Goal: Find specific page/section: Find specific page/section

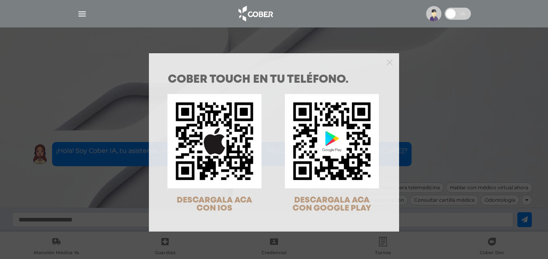
click at [83, 15] on div "COBER TOUCH en tu teléfono. DESCARGALA ACA CON IOS DESCARGALA ACA CON GOOGLE PL…" at bounding box center [274, 129] width 548 height 259
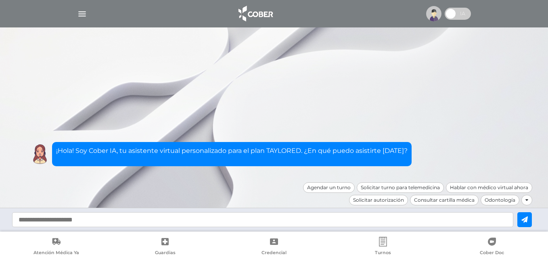
click at [83, 15] on img "button" at bounding box center [82, 14] width 10 height 10
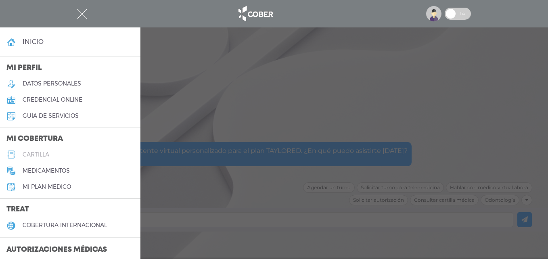
click at [66, 153] on link "cartilla" at bounding box center [70, 155] width 141 height 16
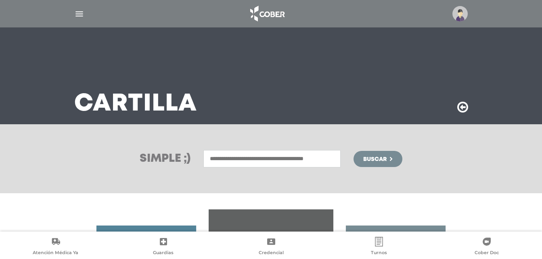
click at [470, 14] on div at bounding box center [271, 13] width 413 height 19
click at [464, 18] on img at bounding box center [460, 13] width 15 height 15
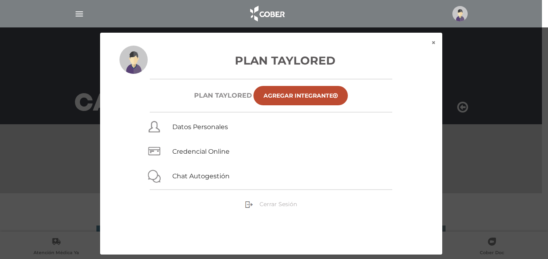
click at [287, 203] on span "Cerrar Sesión" at bounding box center [279, 204] width 38 height 7
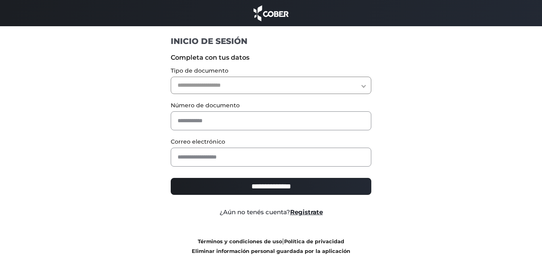
click at [336, 80] on select "**********" at bounding box center [271, 85] width 201 height 17
select select "***"
click at [171, 77] on select "**********" at bounding box center [271, 85] width 201 height 17
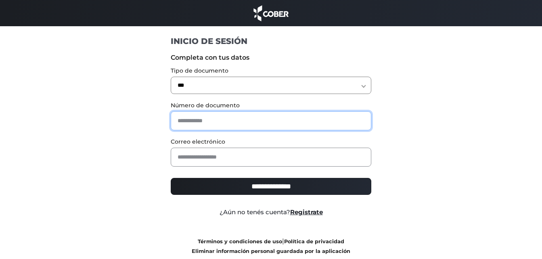
click at [288, 125] on input "text" at bounding box center [271, 120] width 201 height 19
type input "*"
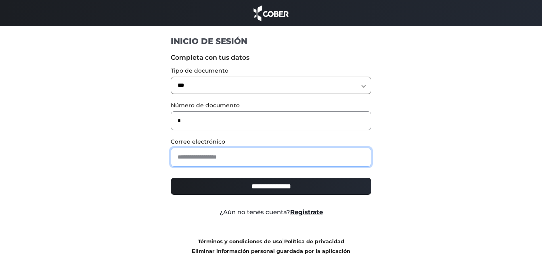
click at [285, 155] on input "email" at bounding box center [271, 157] width 201 height 19
type input "**********"
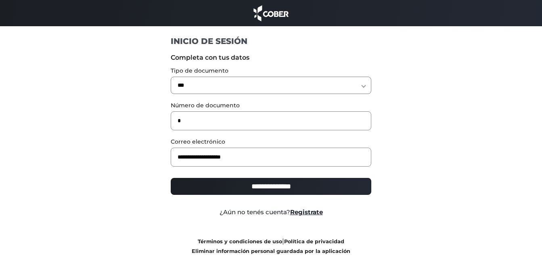
click at [279, 183] on input "**********" at bounding box center [271, 186] width 201 height 17
type input "**********"
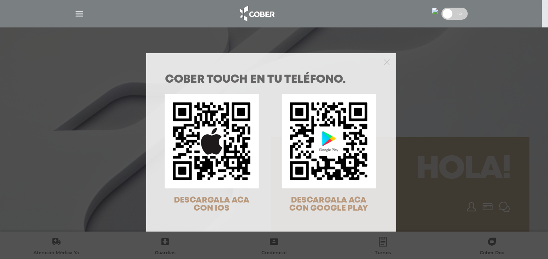
click at [78, 14] on div "COBER TOUCH en tu teléfono. DESCARGALA ACA CON IOS DESCARGALA ACA CON GOOGLE PL…" at bounding box center [274, 129] width 548 height 259
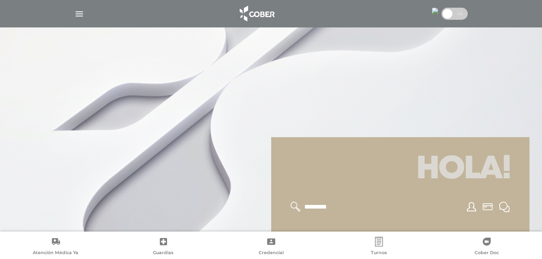
click at [78, 14] on img "button" at bounding box center [79, 14] width 10 height 10
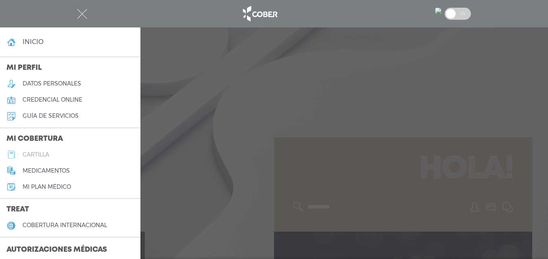
click at [62, 158] on link "cartilla" at bounding box center [70, 155] width 141 height 16
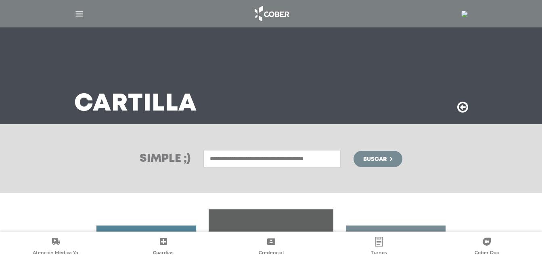
click at [220, 158] on input "text" at bounding box center [271, 158] width 137 height 17
type input "********"
click at [354, 151] on button "Buscar" at bounding box center [378, 159] width 48 height 16
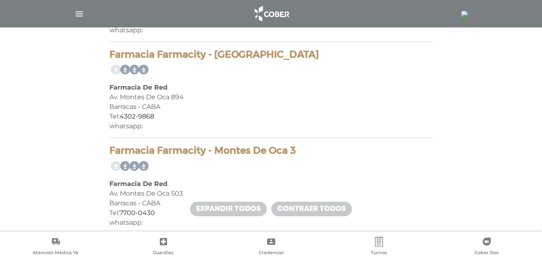
scroll to position [121, 0]
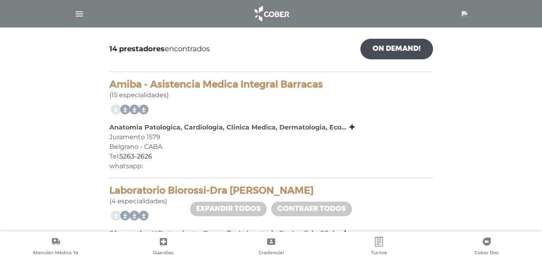
click at [83, 12] on img "button" at bounding box center [79, 14] width 10 height 10
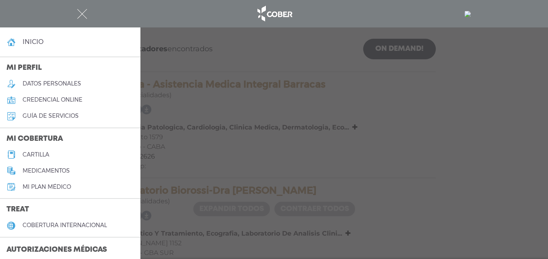
click at [499, 172] on div at bounding box center [274, 129] width 548 height 259
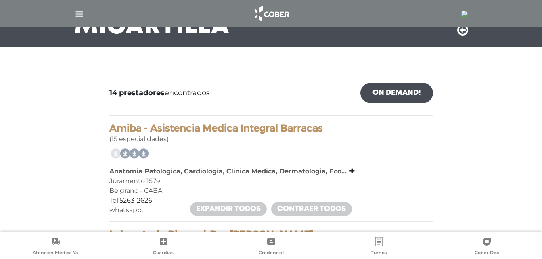
scroll to position [0, 0]
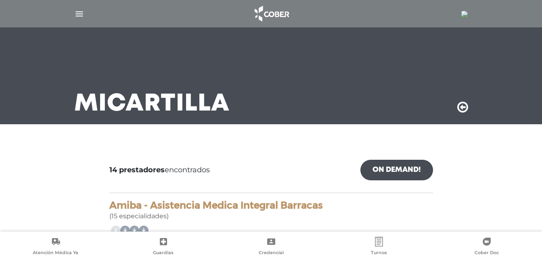
click at [77, 17] on img "button" at bounding box center [79, 14] width 10 height 10
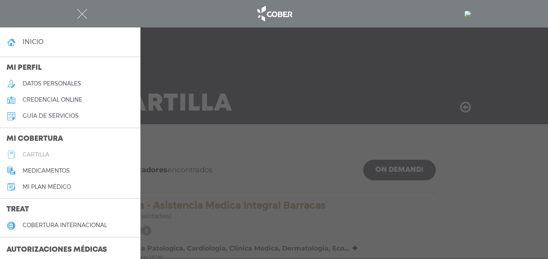
click at [50, 157] on link "cartilla" at bounding box center [70, 155] width 141 height 16
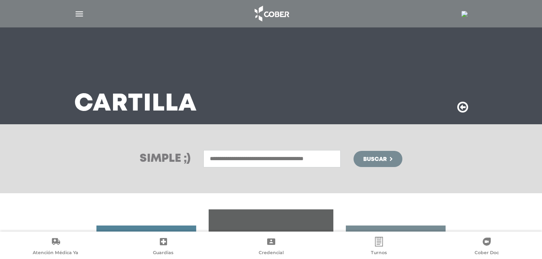
click at [243, 155] on input "text" at bounding box center [271, 158] width 137 height 17
type input "*******"
click at [354, 151] on button "Buscar" at bounding box center [378, 159] width 48 height 16
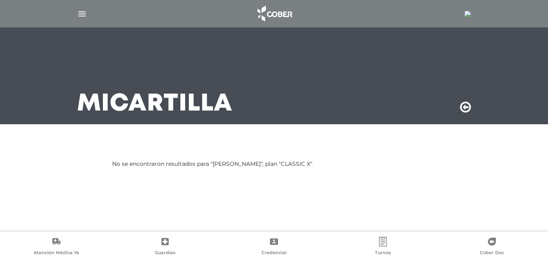
drag, startPoint x: 76, startPoint y: 20, endPoint x: 80, endPoint y: 18, distance: 4.7
click at [80, 18] on div at bounding box center [273, 13] width 413 height 19
click at [82, 18] on img "button" at bounding box center [82, 14] width 10 height 10
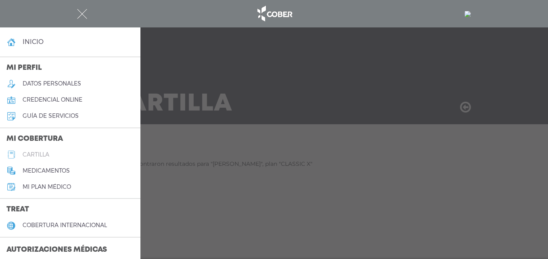
click at [89, 149] on link "cartilla" at bounding box center [70, 155] width 141 height 16
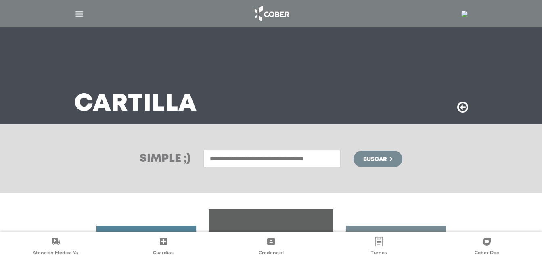
click at [233, 159] on input "text" at bounding box center [271, 158] width 137 height 17
type input "*****"
click at [354, 151] on button "Buscar" at bounding box center [378, 159] width 48 height 16
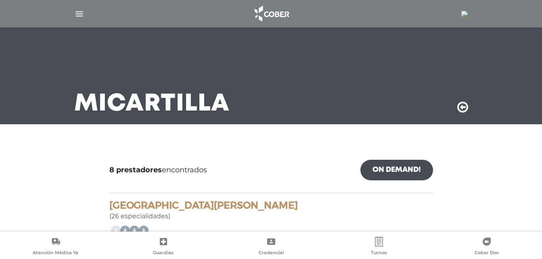
click at [78, 17] on img "button" at bounding box center [79, 14] width 10 height 10
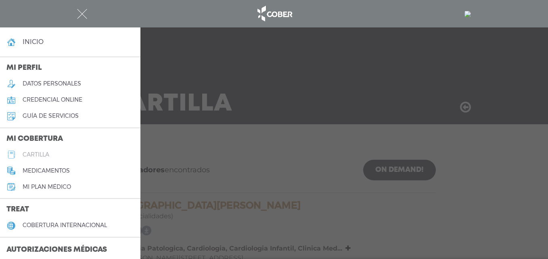
click at [93, 155] on link "cartilla" at bounding box center [70, 155] width 141 height 16
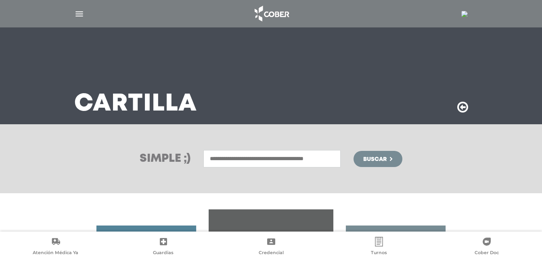
drag, startPoint x: 265, startPoint y: 156, endPoint x: 249, endPoint y: 134, distance: 27.1
click at [261, 156] on input "text" at bounding box center [271, 158] width 137 height 17
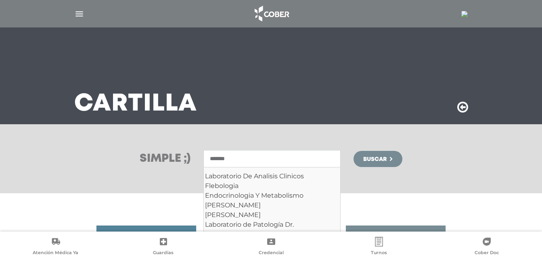
type input "*******"
click at [354, 151] on button "Buscar" at bounding box center [378, 159] width 48 height 16
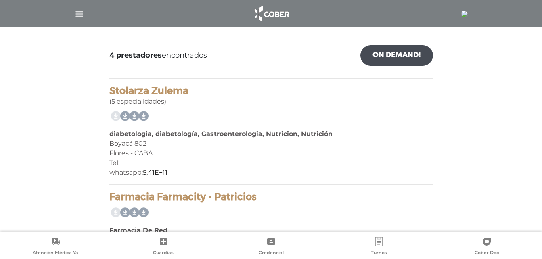
scroll to position [40, 0]
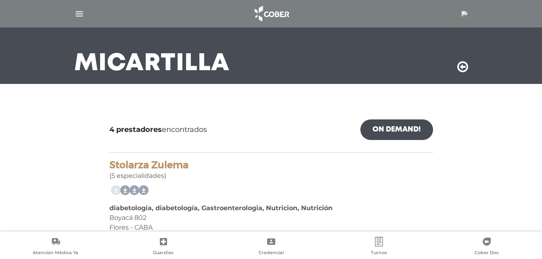
click at [76, 16] on img "button" at bounding box center [79, 14] width 10 height 10
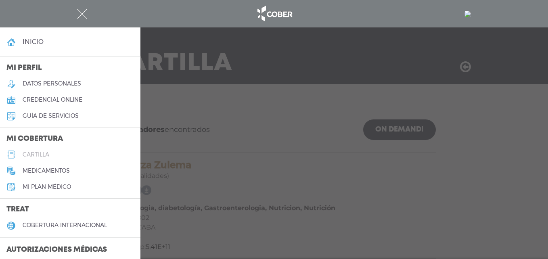
click at [57, 157] on link "cartilla" at bounding box center [70, 155] width 141 height 16
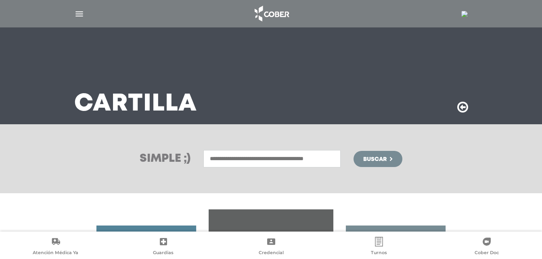
drag, startPoint x: 296, startPoint y: 162, endPoint x: 292, endPoint y: 150, distance: 12.7
click at [296, 158] on input "text" at bounding box center [271, 158] width 137 height 17
type input "**********"
click at [354, 151] on button "Buscar" at bounding box center [378, 159] width 48 height 16
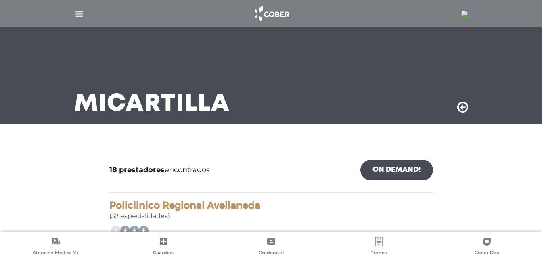
click at [80, 18] on img "button" at bounding box center [79, 14] width 10 height 10
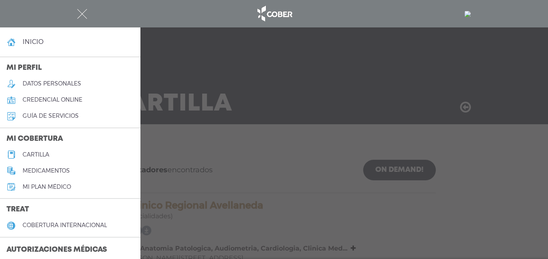
click at [49, 155] on h5 "cartilla" at bounding box center [36, 154] width 27 height 7
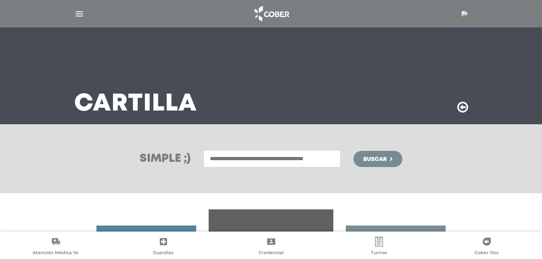
click at [250, 162] on input "text" at bounding box center [271, 158] width 137 height 17
type input "******"
click at [354, 151] on button "Buscar" at bounding box center [378, 159] width 48 height 16
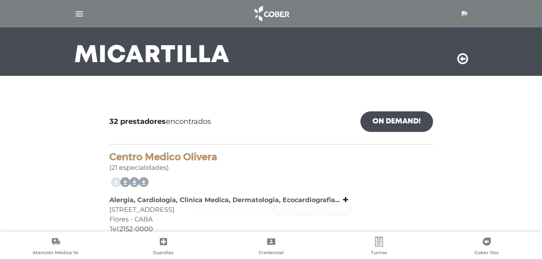
scroll to position [121, 0]
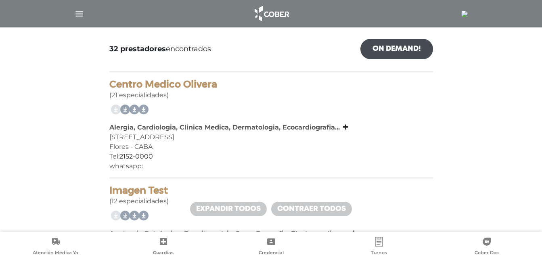
click at [76, 15] on img "button" at bounding box center [79, 14] width 10 height 10
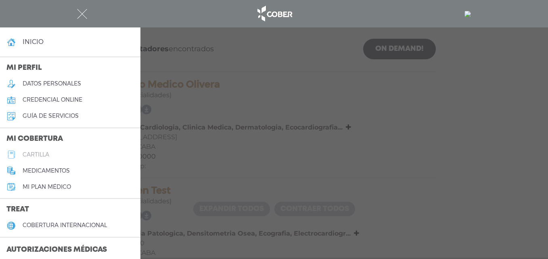
click at [56, 151] on link "cartilla" at bounding box center [70, 155] width 141 height 16
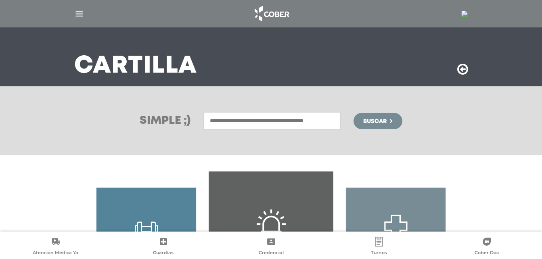
scroll to position [34, 0]
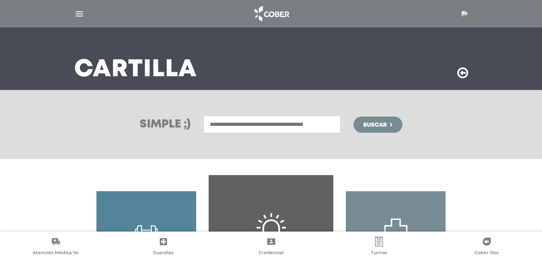
click at [317, 128] on input "text" at bounding box center [271, 124] width 137 height 17
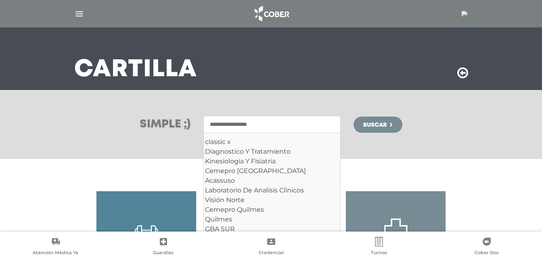
type input "**********"
click at [354, 117] on button "Buscar" at bounding box center [378, 125] width 48 height 16
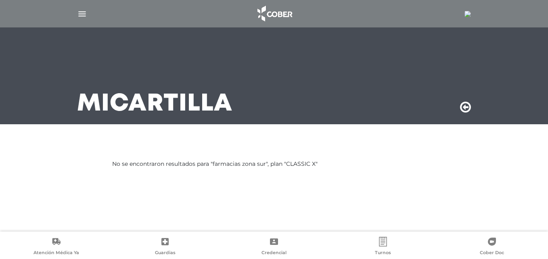
click at [78, 14] on img "button" at bounding box center [82, 14] width 10 height 10
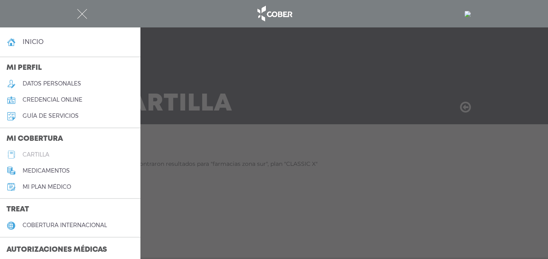
click at [37, 153] on h5 "cartilla" at bounding box center [36, 154] width 27 height 7
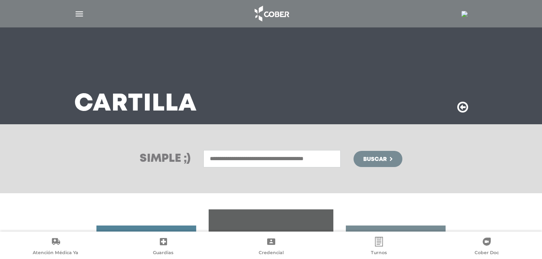
scroll to position [121, 0]
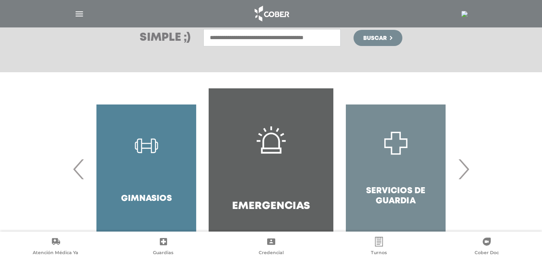
click at [464, 172] on span "›" at bounding box center [464, 169] width 16 height 44
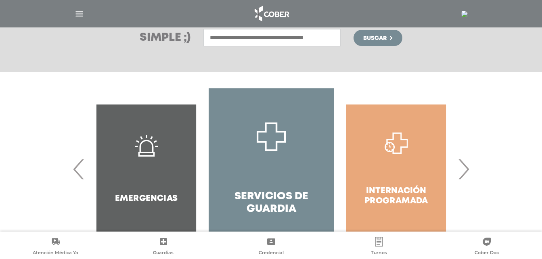
click at [464, 172] on span "›" at bounding box center [464, 169] width 16 height 44
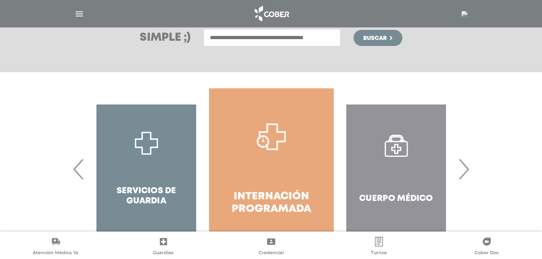
click at [464, 172] on span "›" at bounding box center [464, 169] width 16 height 44
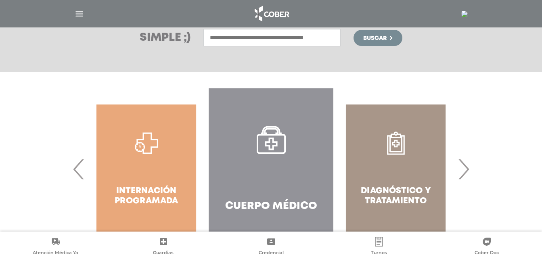
click at [464, 172] on span "›" at bounding box center [464, 169] width 16 height 44
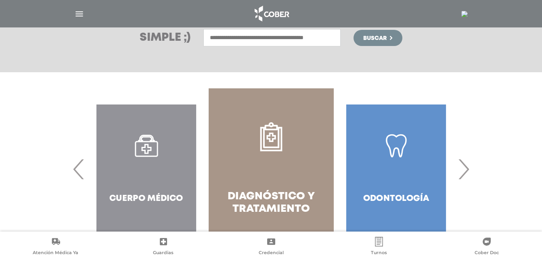
click at [464, 172] on span "›" at bounding box center [464, 169] width 16 height 44
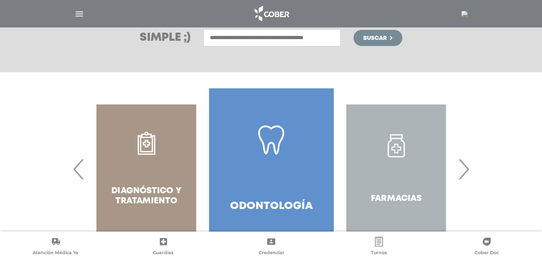
click at [464, 172] on span "›" at bounding box center [464, 169] width 16 height 44
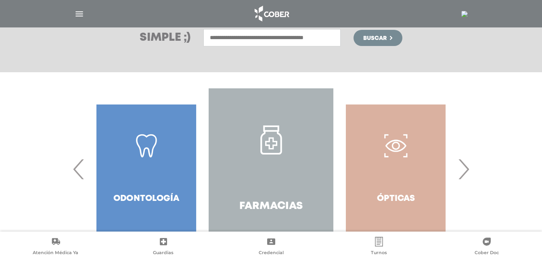
click at [277, 185] on link "Farmacias" at bounding box center [271, 169] width 125 height 162
